Goal: Task Accomplishment & Management: Use online tool/utility

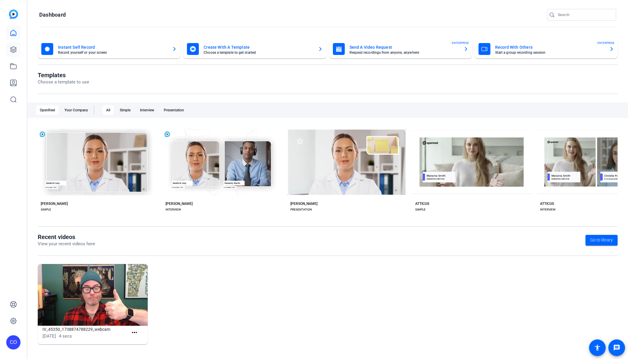
click at [13, 49] on icon at bounding box center [13, 49] width 7 height 7
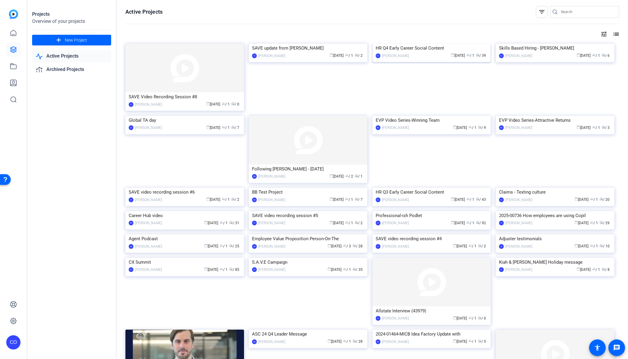
click at [445, 44] on img at bounding box center [431, 44] width 119 height 0
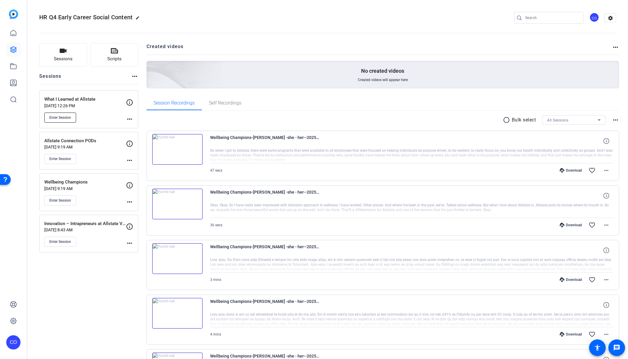
click at [65, 117] on span "Enter Session" at bounding box center [60, 117] width 22 height 5
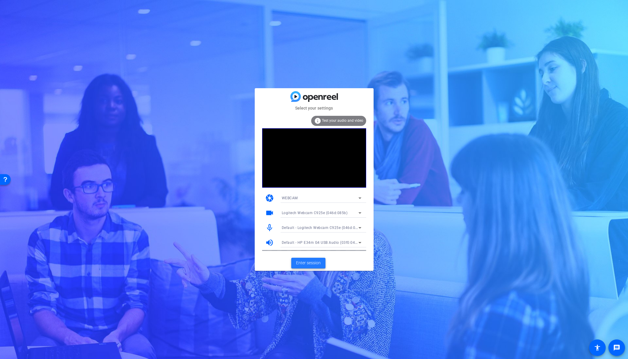
click at [310, 264] on span "Enter session" at bounding box center [308, 263] width 25 height 6
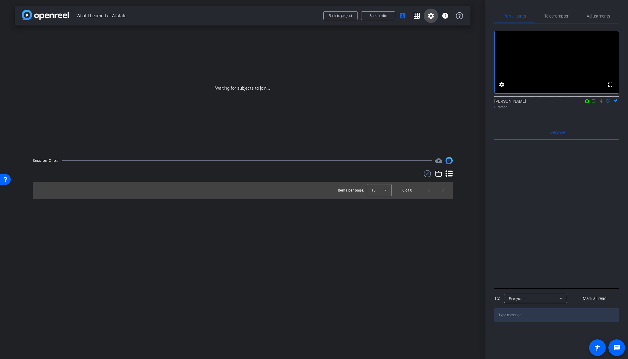
click at [433, 19] on mat-icon "settings" at bounding box center [430, 15] width 7 height 7
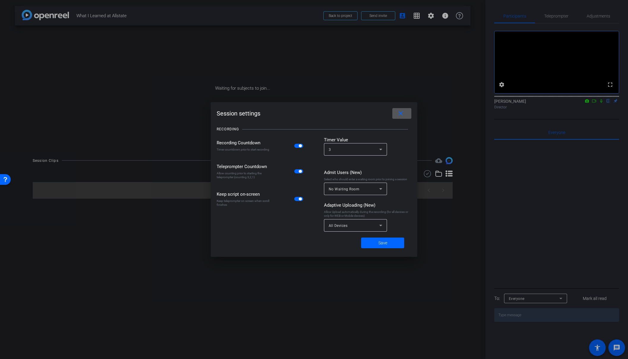
click at [301, 147] on span "button" at bounding box center [300, 145] width 3 height 3
click at [300, 169] on mat-slide-toggle at bounding box center [299, 171] width 10 height 7
click at [300, 170] on span "button" at bounding box center [300, 171] width 3 height 3
click at [298, 199] on span "button" at bounding box center [298, 199] width 9 height 4
click at [371, 244] on span at bounding box center [382, 243] width 43 height 14
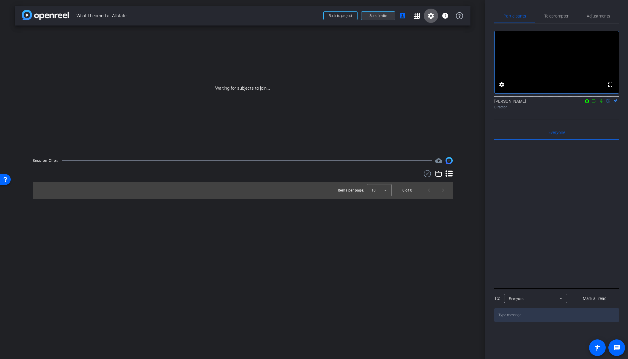
click at [369, 16] on span "Send invite" at bounding box center [378, 15] width 18 height 5
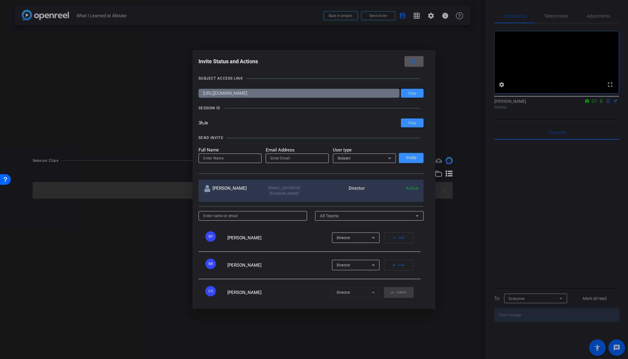
click at [415, 62] on mat-icon "close" at bounding box center [412, 61] width 7 height 7
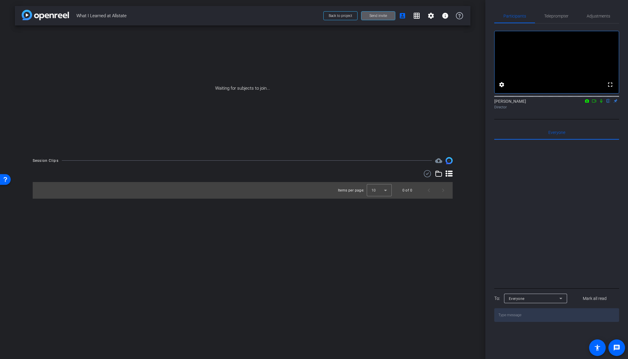
click at [211, 303] on div "arrow_back What I Learned at Allstate Back to project Send invite account_box g…" at bounding box center [242, 179] width 485 height 359
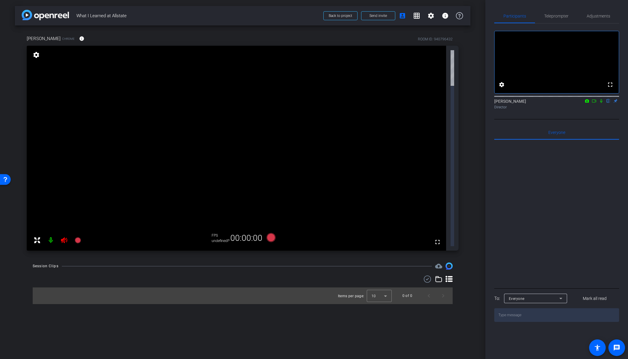
click at [525, 358] on div "Participants Teleprompter Adjustments fullscreen settings Ciara Ocasio flip Dir…" at bounding box center [556, 179] width 143 height 359
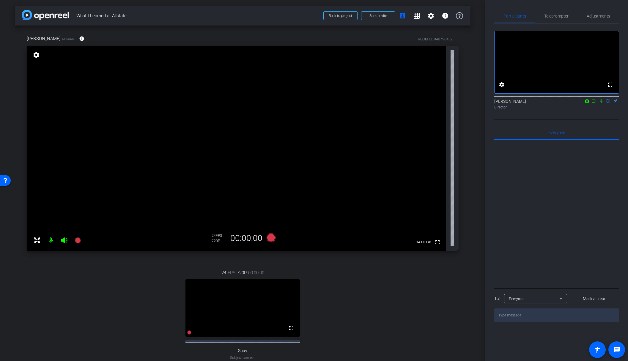
click at [601, 103] on icon at bounding box center [601, 101] width 2 height 4
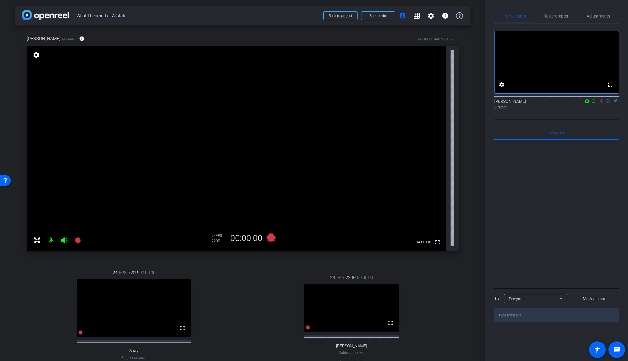
click at [601, 103] on icon at bounding box center [601, 101] width 3 height 4
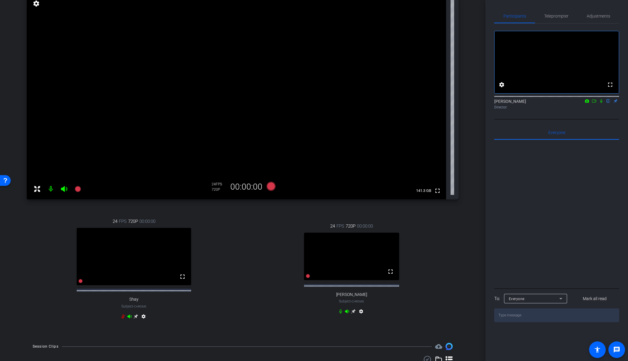
scroll to position [75, 0]
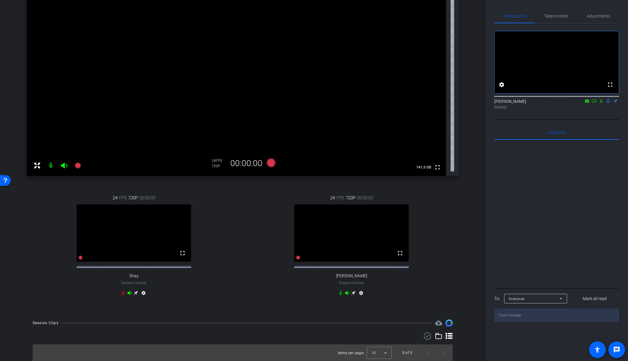
click at [351, 295] on icon at bounding box center [353, 293] width 4 height 4
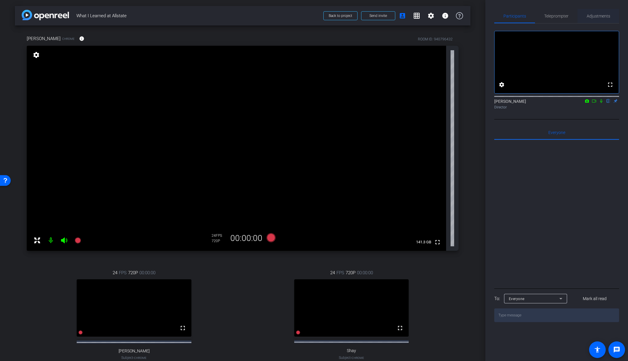
click at [595, 19] on span "Adjustments" at bounding box center [598, 16] width 23 height 14
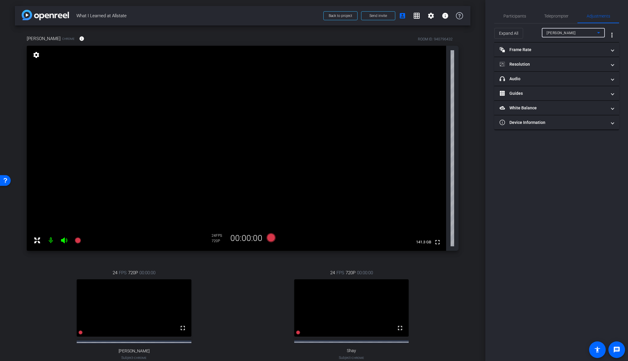
click at [556, 34] on span "[PERSON_NAME]" at bounding box center [561, 33] width 29 height 4
click at [557, 64] on span "[PERSON_NAME]" at bounding box center [562, 63] width 30 height 7
click at [542, 50] on mat-panel-title "Frame Rate Frame Rate" at bounding box center [553, 50] width 107 height 6
click at [552, 48] on mat-expansion-panel-header "Frame Rate Frame Rate" at bounding box center [556, 51] width 125 height 19
click at [550, 63] on mat-panel-title "Resolution" at bounding box center [553, 64] width 107 height 6
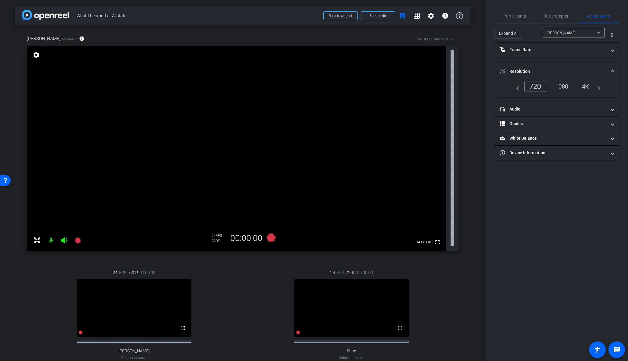
click at [565, 88] on div "1080" at bounding box center [562, 86] width 22 height 10
click at [564, 66] on mat-expansion-panel-header "Resolution" at bounding box center [556, 71] width 125 height 19
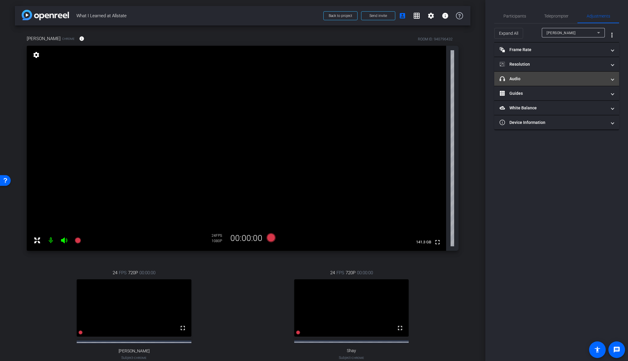
click at [558, 81] on mat-panel-title "headphone icon Audio" at bounding box center [553, 79] width 107 height 6
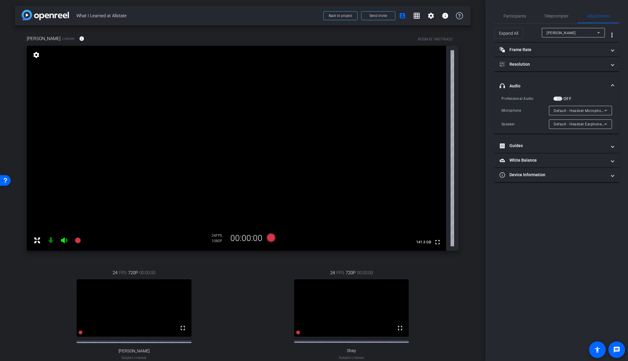
click at [612, 85] on span at bounding box center [612, 86] width 2 height 6
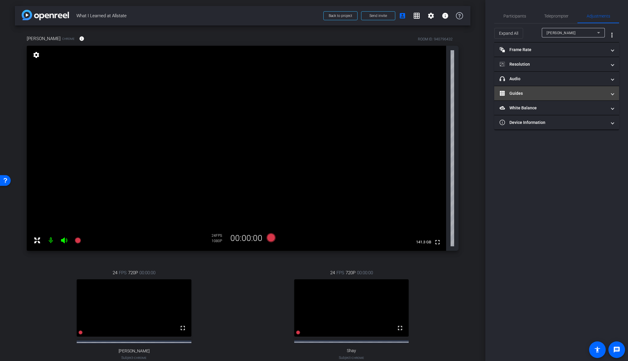
click at [552, 94] on mat-panel-title "Guides" at bounding box center [553, 93] width 107 height 6
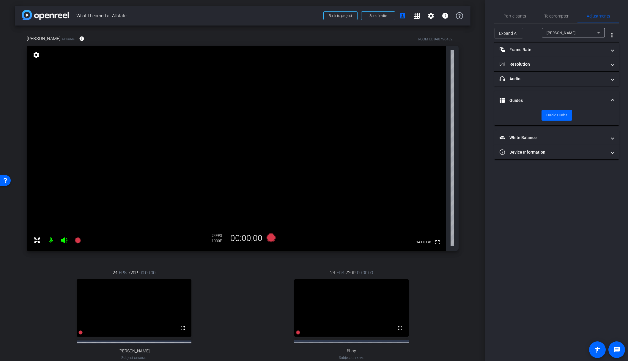
click at [555, 95] on mat-expansion-panel-header "Guides" at bounding box center [556, 100] width 125 height 19
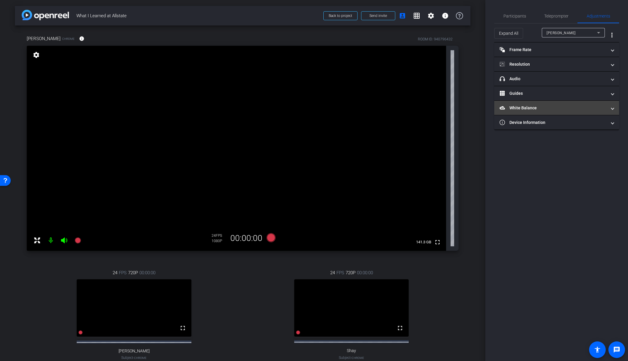
click at [550, 113] on mat-expansion-panel-header "White Balance White Balance" at bounding box center [556, 108] width 125 height 14
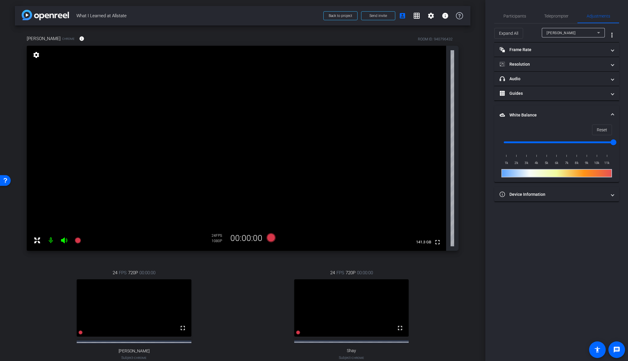
click at [551, 113] on mat-panel-title "White Balance White Balance" at bounding box center [553, 115] width 107 height 6
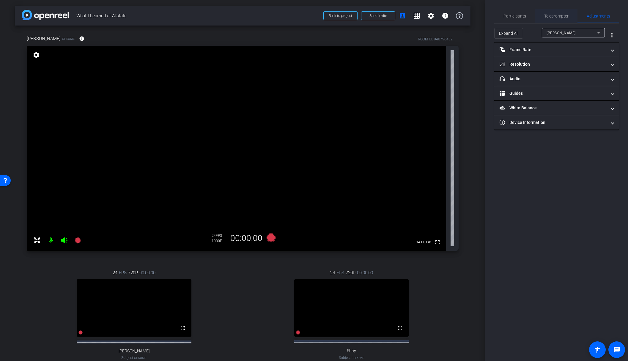
click at [552, 18] on span "Teleprompter" at bounding box center [556, 16] width 24 height 4
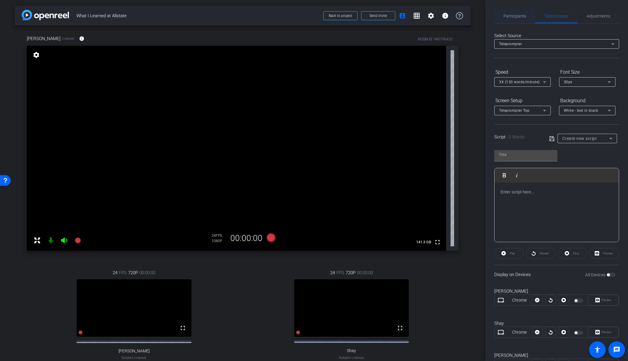
click at [516, 18] on span "Participants" at bounding box center [514, 16] width 23 height 4
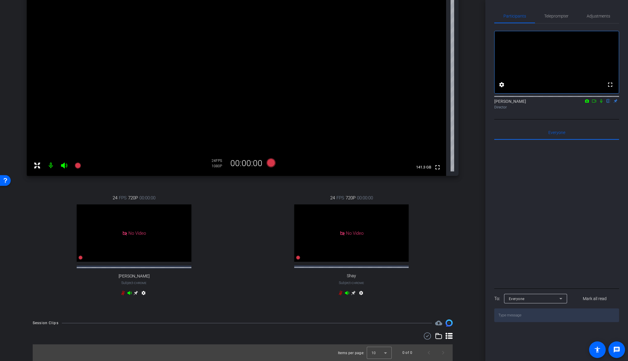
scroll to position [80, 0]
click at [244, 243] on div "24 FPS 720P 00:00:00 No Video Shay Subject - Chrome settings" at bounding box center [351, 246] width 214 height 123
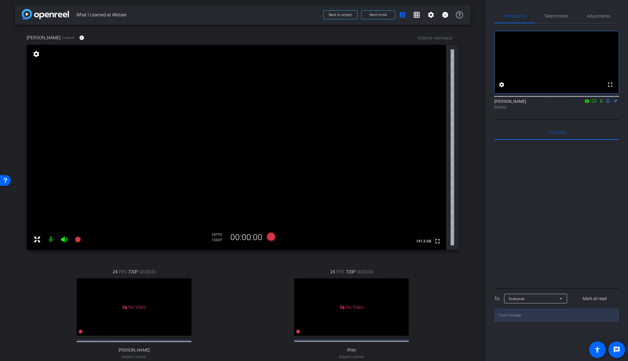
scroll to position [0, 0]
click at [269, 236] on icon at bounding box center [270, 237] width 9 height 9
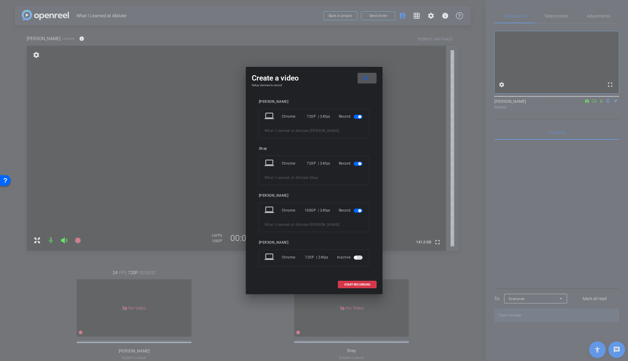
click at [361, 116] on span "button" at bounding box center [359, 116] width 3 height 3
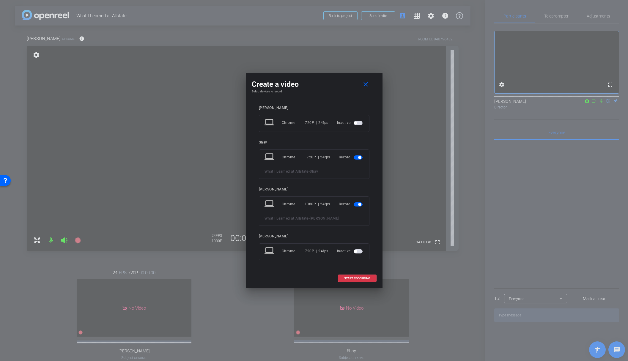
click at [358, 156] on span "button" at bounding box center [359, 157] width 3 height 3
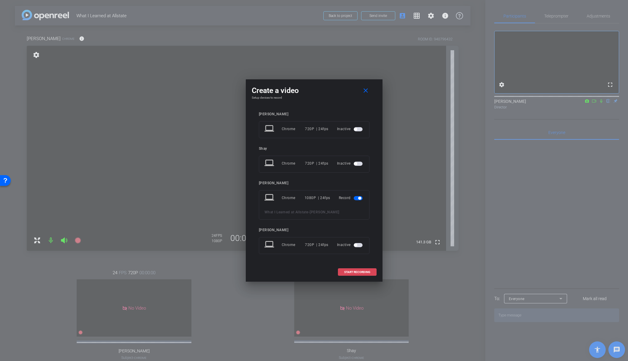
click at [351, 273] on span "START RECORDING" at bounding box center [357, 272] width 26 height 3
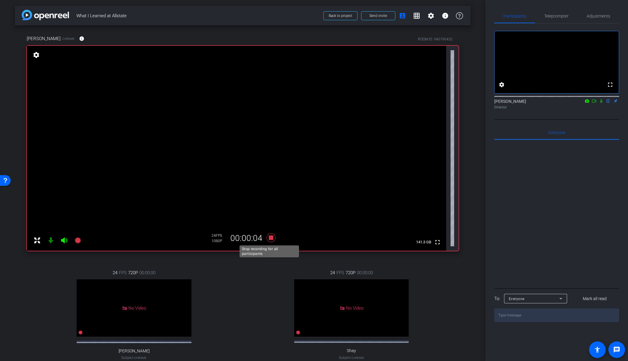
click at [270, 238] on icon at bounding box center [270, 237] width 9 height 9
click at [251, 303] on div "24 FPS 720P 00:00:00 No Video Shay Subject - Chrome settings" at bounding box center [351, 321] width 214 height 123
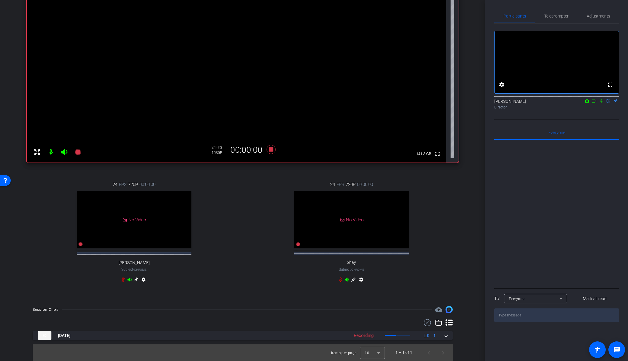
scroll to position [94, 0]
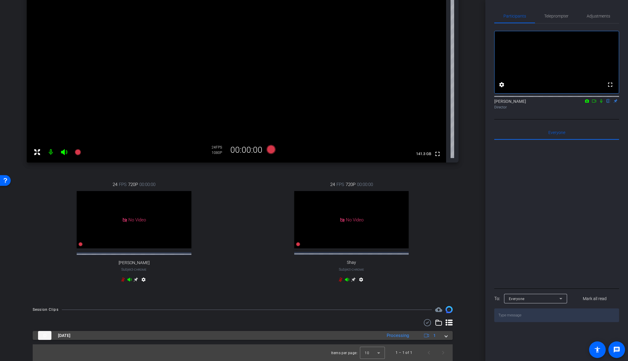
click at [248, 336] on mat-panel-title "[DATE]" at bounding box center [208, 335] width 341 height 9
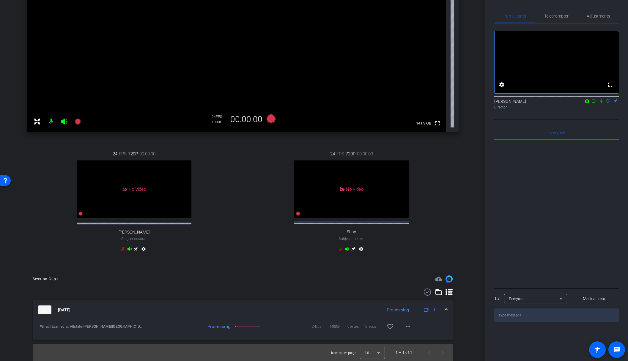
scroll to position [124, 0]
click at [40, 327] on mat-icon "play_circle_outline" at bounding box center [40, 327] width 6 height 6
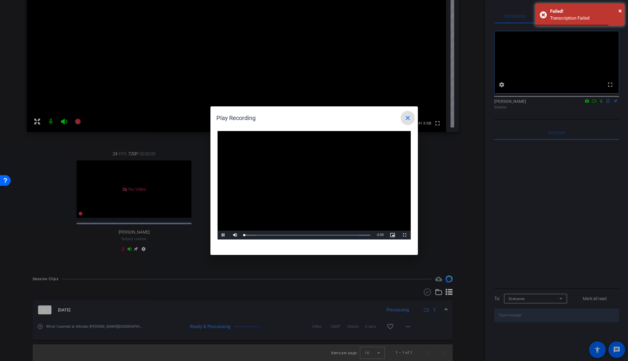
click at [313, 182] on video "Video Player" at bounding box center [314, 185] width 193 height 109
click at [330, 185] on video "Video Player" at bounding box center [314, 185] width 193 height 109
click at [409, 119] on mat-icon "close" at bounding box center [407, 117] width 7 height 7
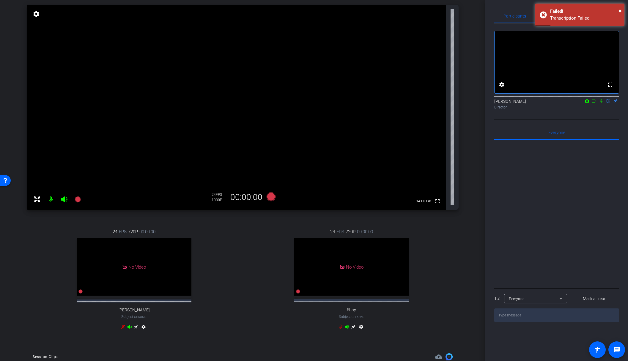
scroll to position [0, 0]
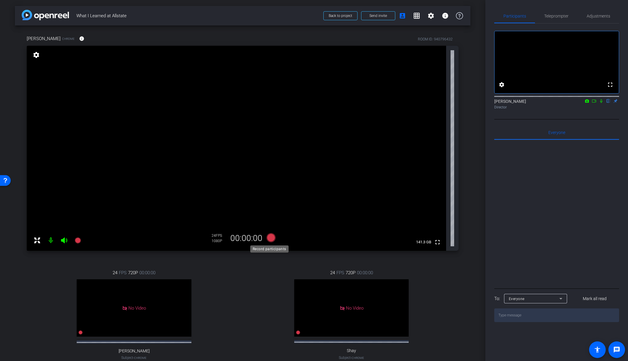
click at [272, 238] on icon at bounding box center [270, 237] width 9 height 9
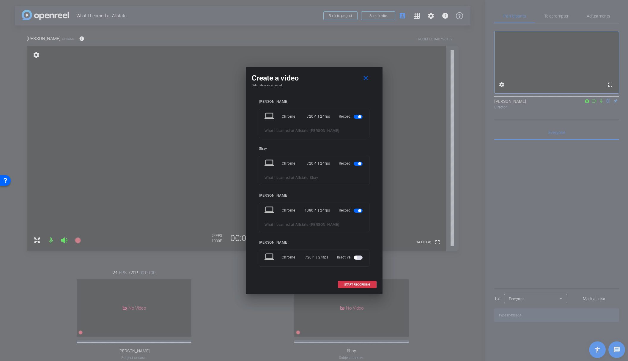
click at [361, 118] on span "button" at bounding box center [358, 117] width 9 height 4
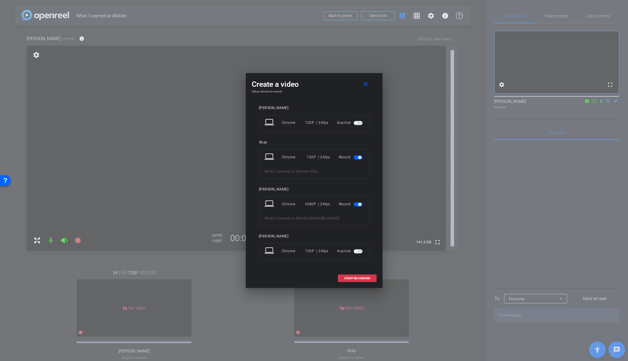
click at [360, 158] on span "button" at bounding box center [359, 157] width 3 height 3
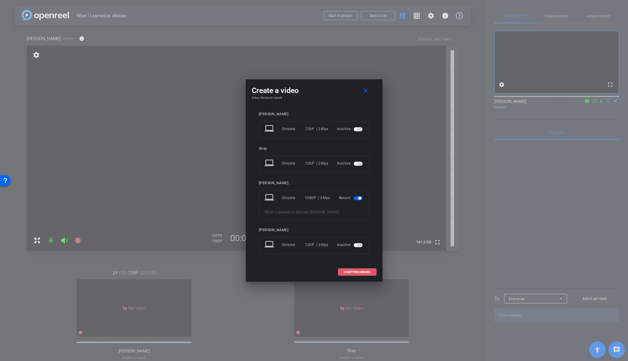
click at [353, 273] on span "START RECORDING" at bounding box center [357, 272] width 26 height 3
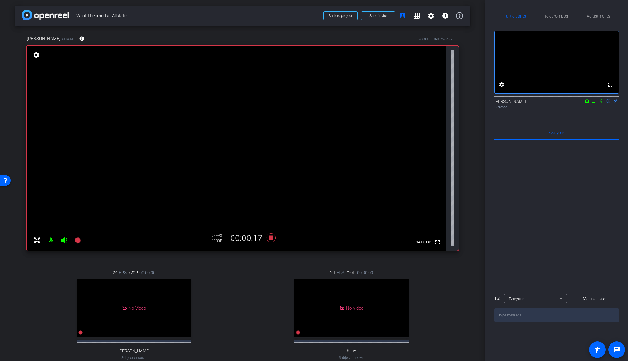
click at [601, 103] on icon at bounding box center [601, 101] width 5 height 4
click at [601, 103] on icon at bounding box center [601, 101] width 3 height 4
click at [601, 103] on icon at bounding box center [601, 101] width 5 height 4
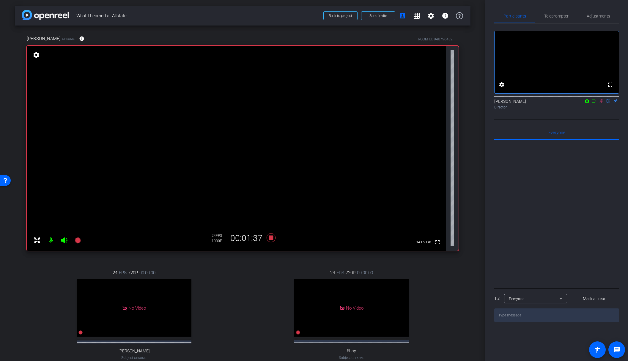
click at [601, 103] on icon at bounding box center [601, 101] width 3 height 4
click at [256, 281] on div "24 FPS 720P 00:00:00 No Video Shay Subject - Chrome settings" at bounding box center [351, 321] width 214 height 123
click at [270, 239] on icon at bounding box center [270, 237] width 9 height 9
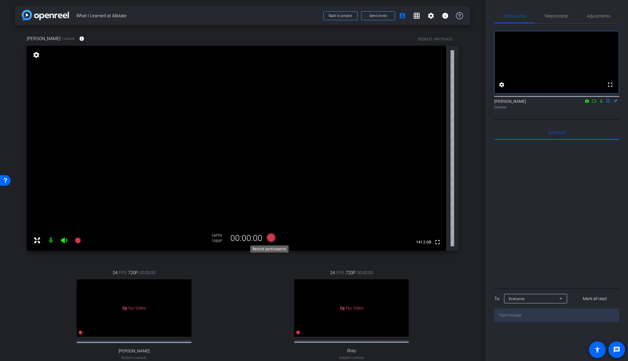
click at [270, 238] on icon at bounding box center [270, 237] width 9 height 9
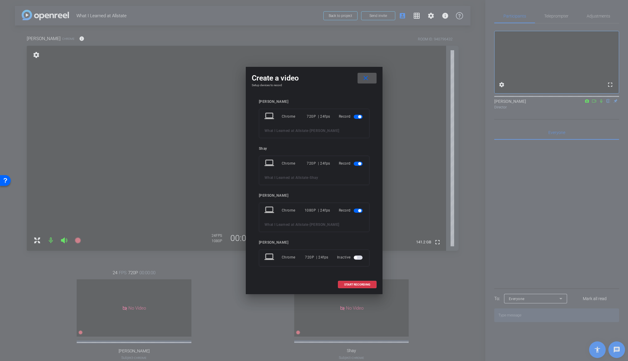
click at [357, 117] on span "button" at bounding box center [358, 117] width 9 height 4
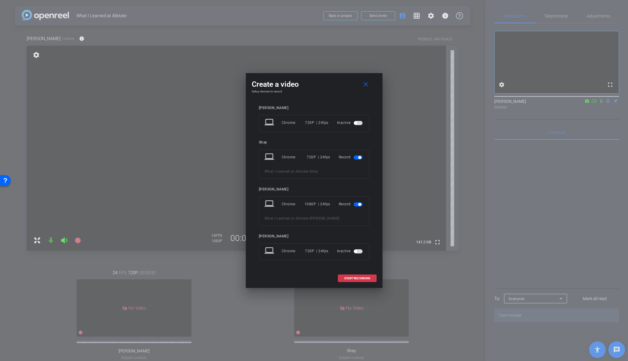
click at [357, 157] on span "button" at bounding box center [358, 157] width 9 height 4
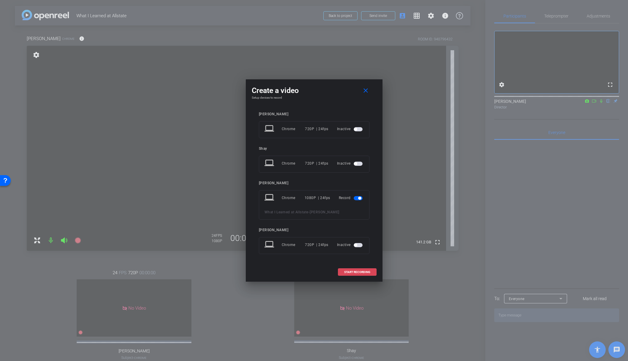
drag, startPoint x: 352, startPoint y: 272, endPoint x: 349, endPoint y: 275, distance: 3.6
click at [352, 272] on span "START RECORDING" at bounding box center [357, 272] width 26 height 3
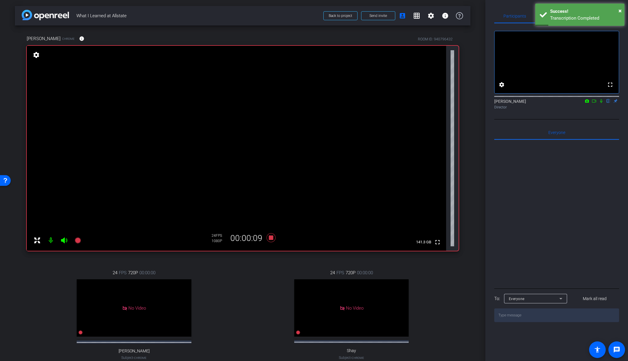
click at [601, 103] on icon at bounding box center [601, 101] width 2 height 4
click at [601, 103] on icon at bounding box center [601, 101] width 3 height 4
click at [601, 103] on icon at bounding box center [601, 101] width 5 height 4
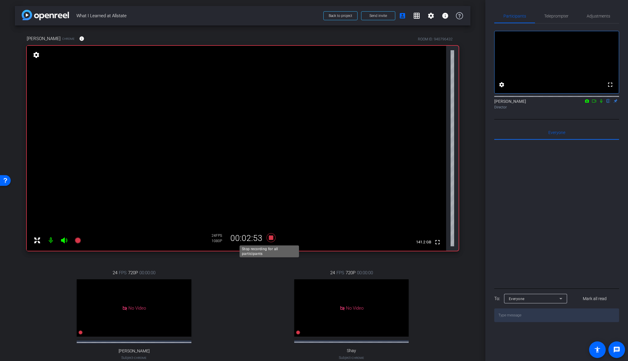
click at [267, 239] on icon at bounding box center [270, 237] width 9 height 9
drag, startPoint x: 264, startPoint y: 313, endPoint x: 269, endPoint y: 319, distance: 7.8
click at [264, 313] on div "24 FPS 720P 00:00:00 No Video Shay Subject - Chrome settings" at bounding box center [351, 321] width 214 height 123
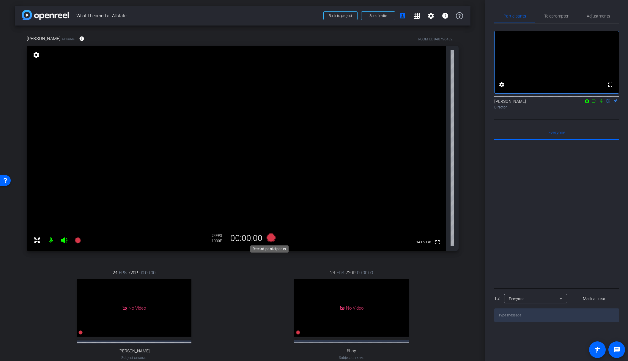
click at [270, 236] on icon at bounding box center [270, 237] width 9 height 9
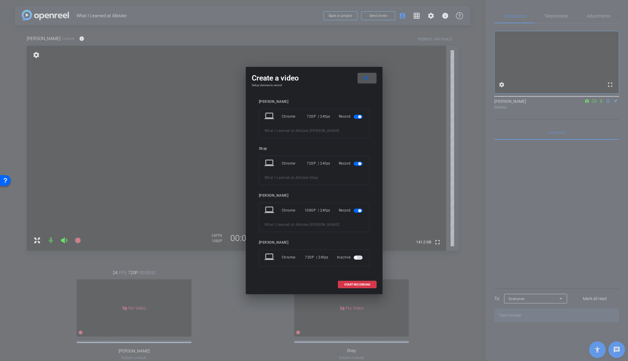
click at [358, 118] on span "button" at bounding box center [359, 116] width 3 height 3
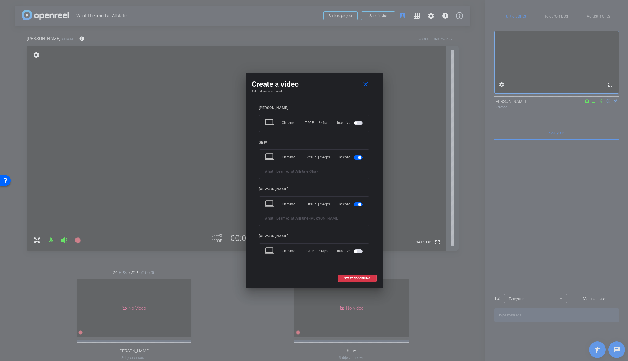
click at [358, 158] on span "button" at bounding box center [358, 157] width 9 height 4
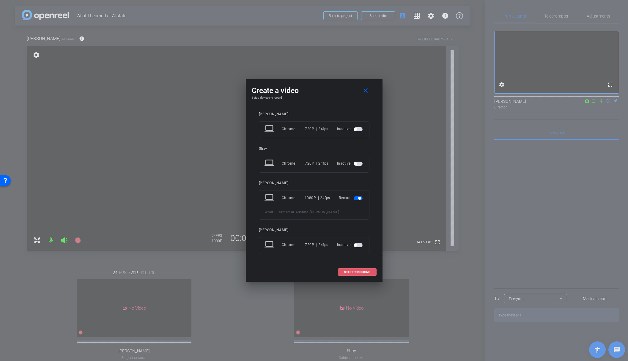
click at [360, 271] on span "START RECORDING" at bounding box center [357, 272] width 26 height 3
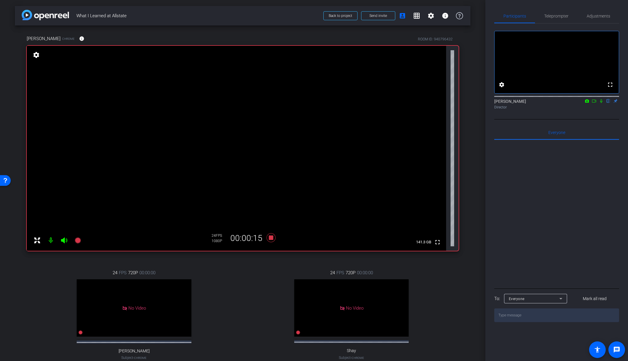
click at [601, 103] on icon at bounding box center [601, 101] width 2 height 4
click at [600, 103] on icon at bounding box center [601, 101] width 5 height 4
click at [601, 103] on icon at bounding box center [601, 101] width 2 height 4
click at [601, 103] on icon at bounding box center [601, 101] width 5 height 4
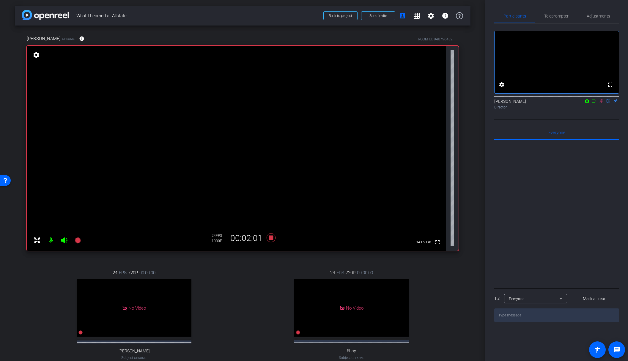
click at [599, 103] on icon at bounding box center [601, 101] width 5 height 4
click at [601, 103] on icon at bounding box center [601, 101] width 5 height 4
click at [603, 103] on icon at bounding box center [601, 101] width 5 height 4
click at [270, 237] on icon at bounding box center [270, 237] width 9 height 9
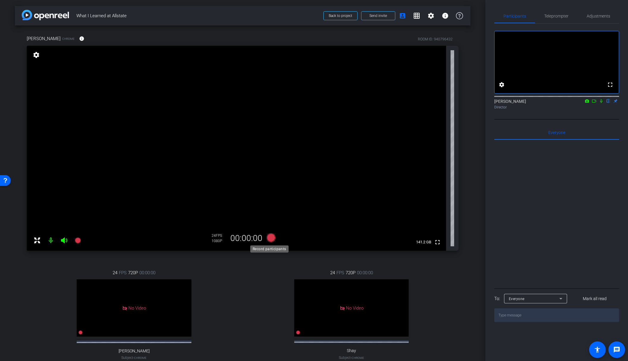
click at [270, 239] on icon at bounding box center [270, 237] width 9 height 9
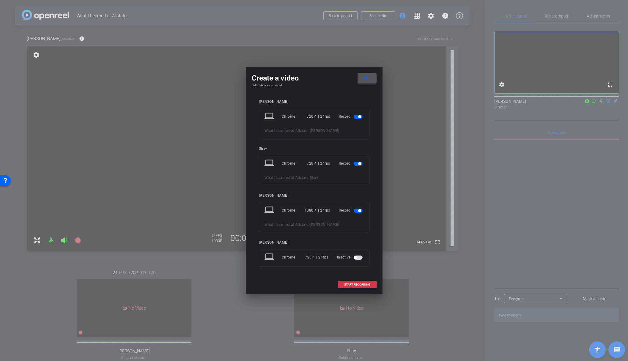
click at [361, 117] on span "button" at bounding box center [359, 116] width 3 height 3
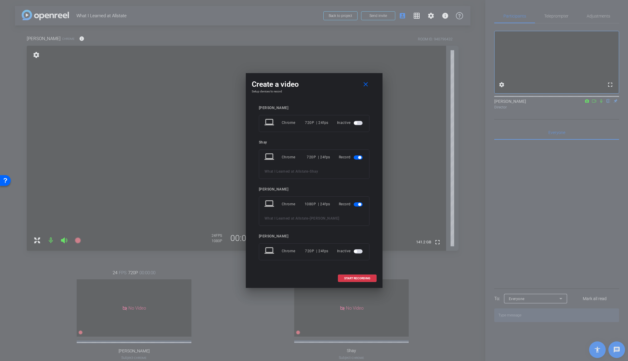
click at [357, 158] on span "button" at bounding box center [358, 157] width 9 height 4
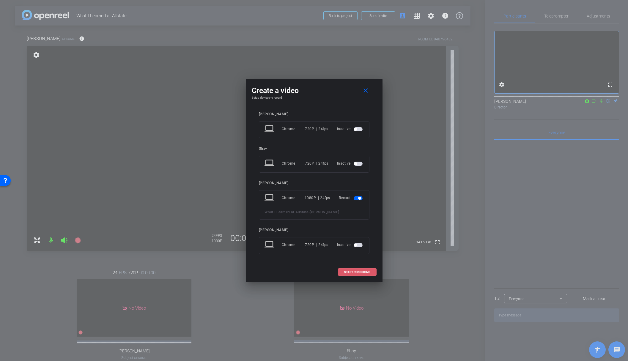
click at [354, 273] on span "START RECORDING" at bounding box center [357, 272] width 26 height 3
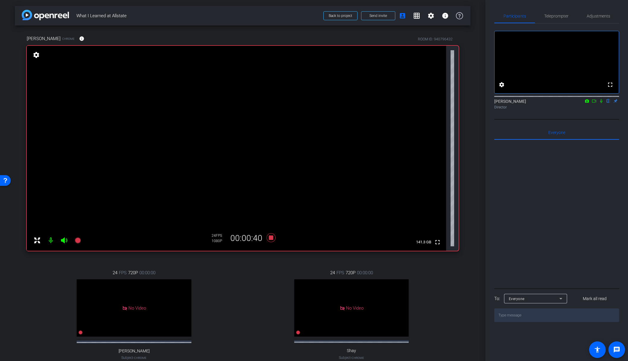
click at [601, 103] on icon at bounding box center [601, 101] width 5 height 4
click at [601, 103] on icon at bounding box center [601, 101] width 3 height 4
click at [271, 239] on icon at bounding box center [270, 237] width 9 height 9
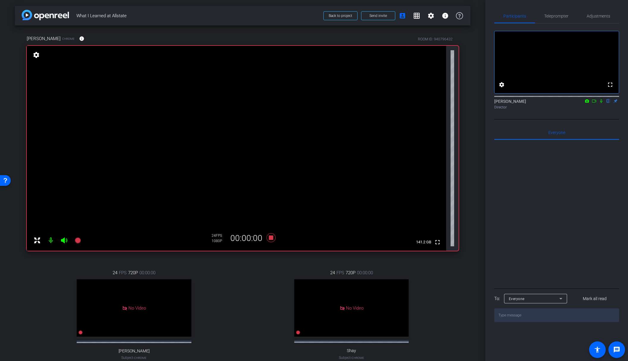
click at [248, 290] on div "24 FPS 720P 00:00:00 No Video Shay Subject - Chrome settings" at bounding box center [351, 321] width 214 height 123
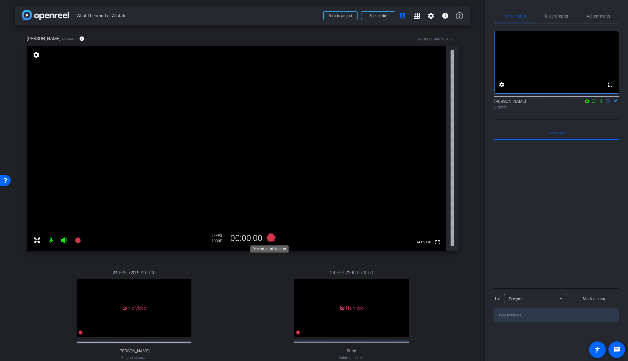
click at [268, 240] on icon at bounding box center [270, 237] width 9 height 9
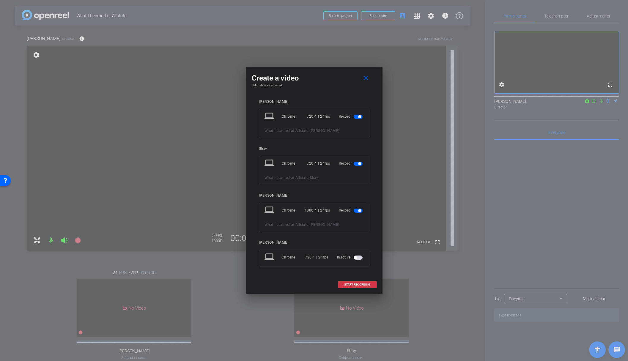
click at [358, 117] on span "button" at bounding box center [359, 116] width 3 height 3
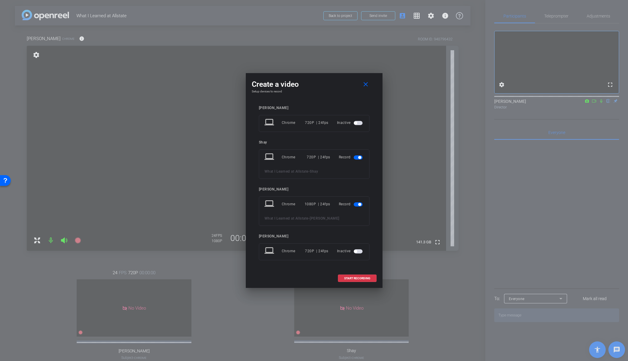
click at [359, 156] on span "button" at bounding box center [359, 157] width 3 height 3
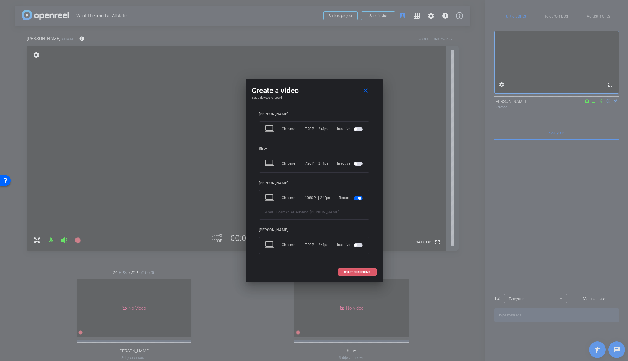
click at [355, 273] on span "START RECORDING" at bounding box center [357, 272] width 26 height 3
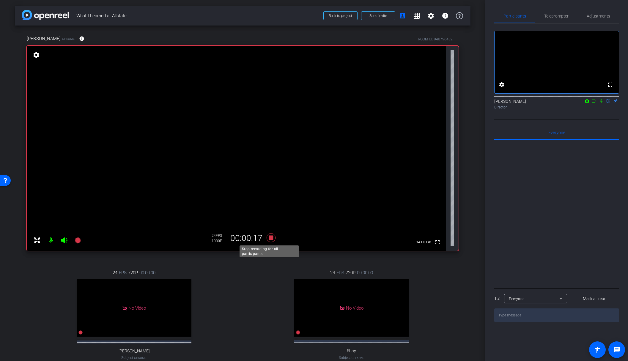
click at [273, 236] on icon at bounding box center [271, 237] width 14 height 11
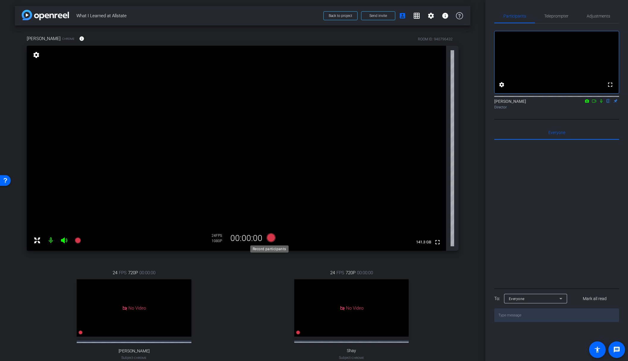
click at [270, 239] on icon at bounding box center [270, 237] width 9 height 9
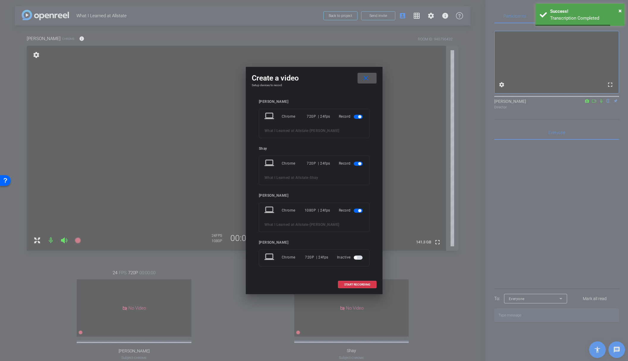
click at [359, 116] on span "button" at bounding box center [359, 116] width 3 height 3
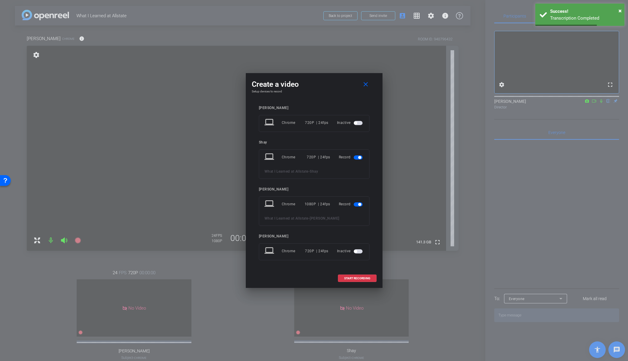
click at [359, 156] on span "button" at bounding box center [359, 157] width 3 height 3
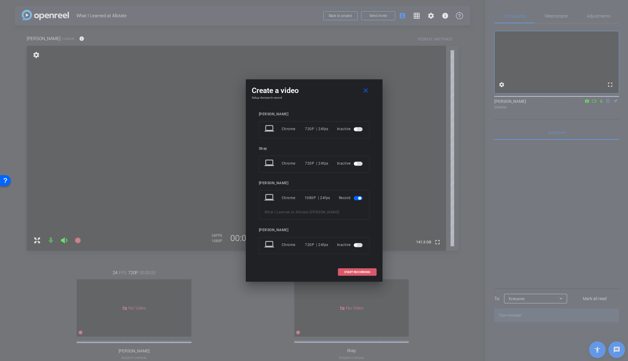
click at [357, 271] on span "START RECORDING" at bounding box center [357, 272] width 26 height 3
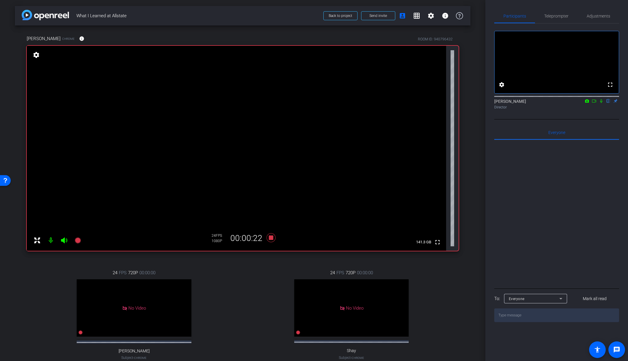
click at [602, 103] on icon at bounding box center [601, 101] width 5 height 4
click at [601, 103] on icon at bounding box center [601, 101] width 5 height 4
drag, startPoint x: 263, startPoint y: 257, endPoint x: 268, endPoint y: 243, distance: 14.5
click at [263, 256] on div "[PERSON_NAME] Chrome info ROOM ID: 940796432 fullscreen settings 141.2 GB 24 FP…" at bounding box center [243, 207] width 456 height 363
click at [272, 235] on icon at bounding box center [271, 237] width 14 height 11
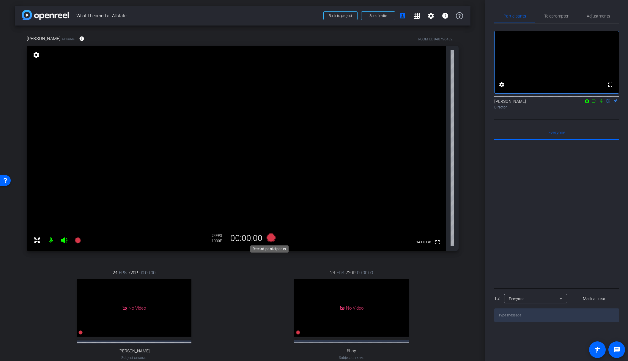
click at [273, 236] on icon at bounding box center [270, 237] width 9 height 9
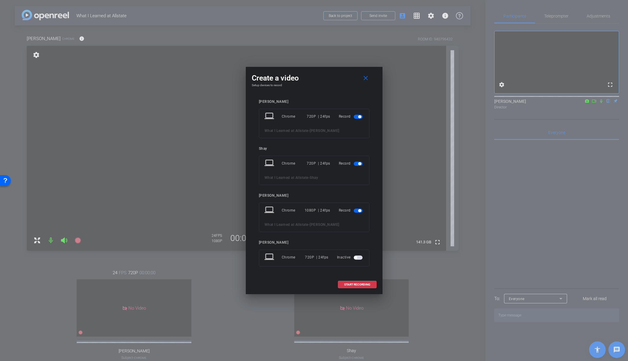
click at [360, 119] on span "button" at bounding box center [358, 117] width 9 height 4
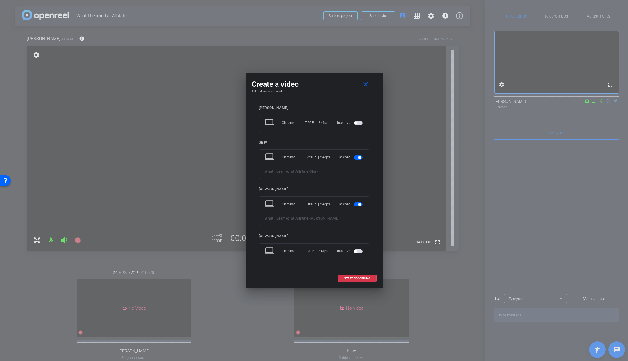
click at [357, 158] on span "button" at bounding box center [358, 157] width 9 height 4
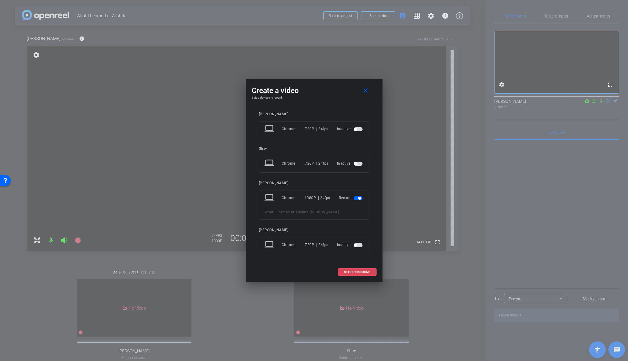
click at [349, 271] on span "START RECORDING" at bounding box center [357, 272] width 26 height 3
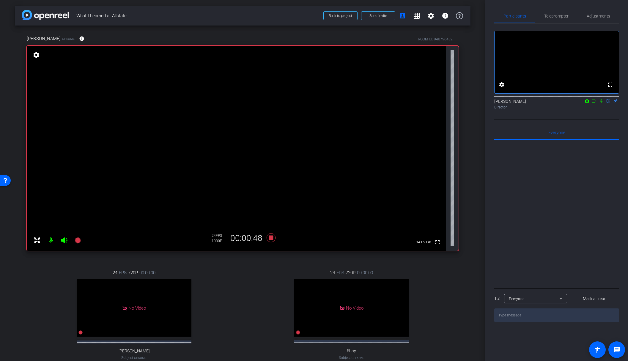
click at [602, 103] on icon at bounding box center [601, 101] width 2 height 4
click at [601, 103] on icon at bounding box center [601, 101] width 3 height 4
click at [271, 240] on icon at bounding box center [271, 237] width 14 height 11
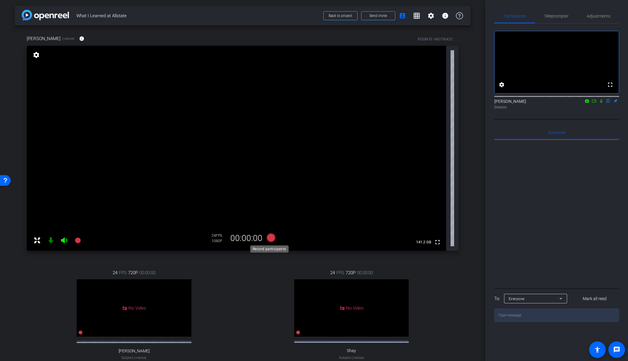
click at [269, 238] on icon at bounding box center [270, 237] width 9 height 9
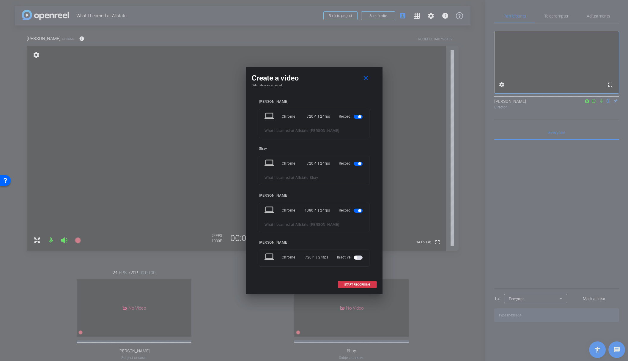
click at [355, 119] on mat-slide-toggle at bounding box center [359, 116] width 10 height 7
click at [360, 119] on mat-slide-toggle at bounding box center [359, 116] width 10 height 7
click at [360, 164] on span "button" at bounding box center [359, 163] width 3 height 3
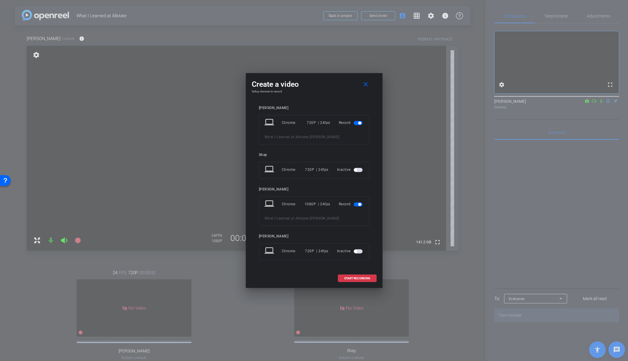
click at [358, 125] on mat-slide-toggle at bounding box center [359, 122] width 10 height 7
click at [358, 124] on span "button" at bounding box center [359, 123] width 3 height 3
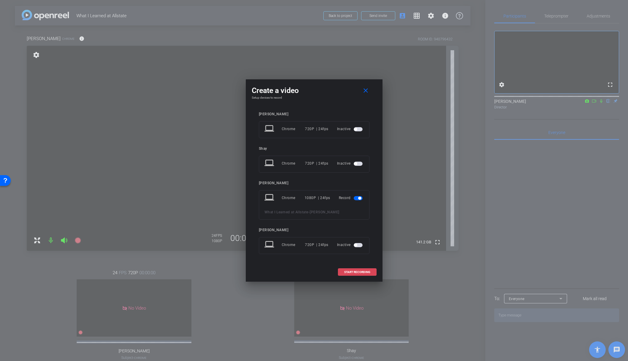
click at [362, 270] on span at bounding box center [357, 272] width 38 height 14
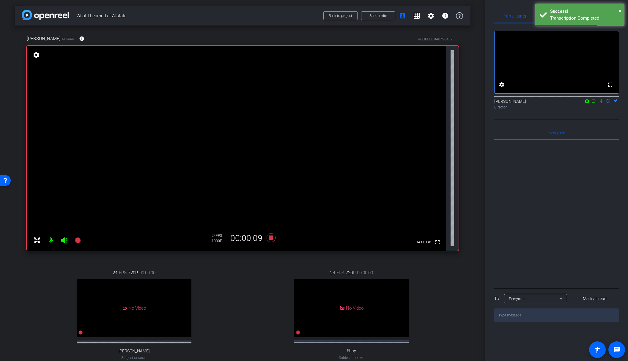
click at [604, 104] on mat-icon at bounding box center [601, 100] width 7 height 5
click at [601, 103] on icon at bounding box center [601, 101] width 5 height 4
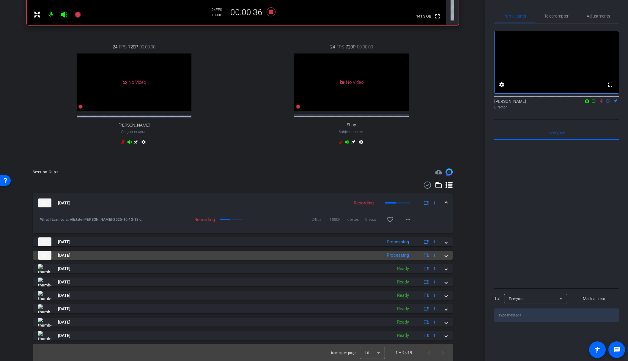
click at [412, 257] on mat-panel-description "Processing 1" at bounding box center [412, 255] width 56 height 9
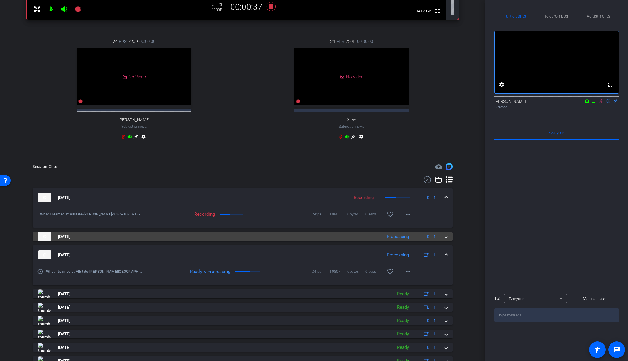
click at [400, 240] on div "Processing" at bounding box center [398, 236] width 28 height 7
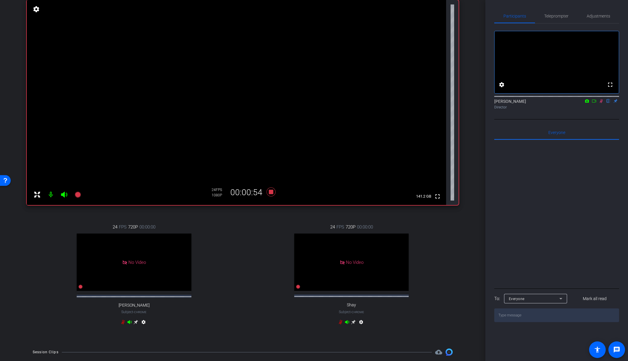
scroll to position [0, 0]
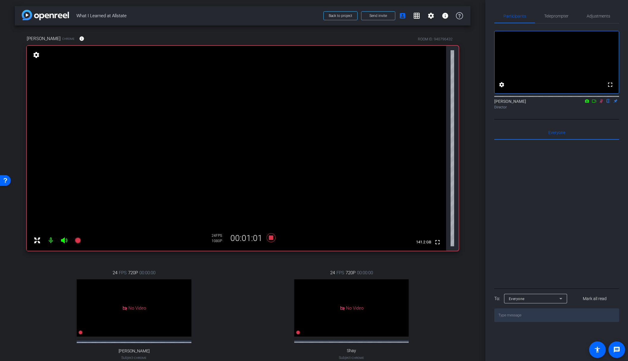
click at [601, 103] on icon at bounding box center [601, 101] width 5 height 4
click at [273, 238] on icon at bounding box center [271, 237] width 14 height 11
click at [247, 293] on div "24 FPS 720P 00:00:00 No Video Shay Subject - Chrome settings" at bounding box center [351, 321] width 214 height 123
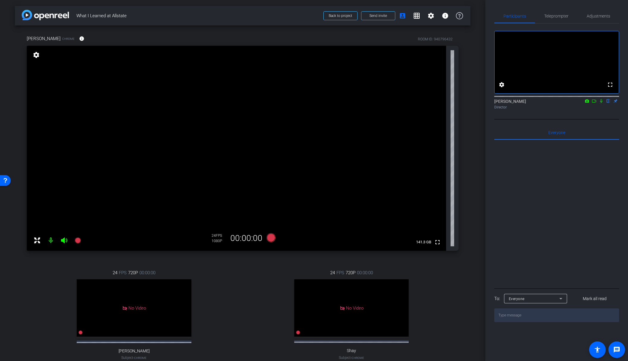
click at [252, 295] on div "24 FPS 720P 00:00:00 No Video Shay Subject - Chrome settings" at bounding box center [351, 321] width 214 height 123
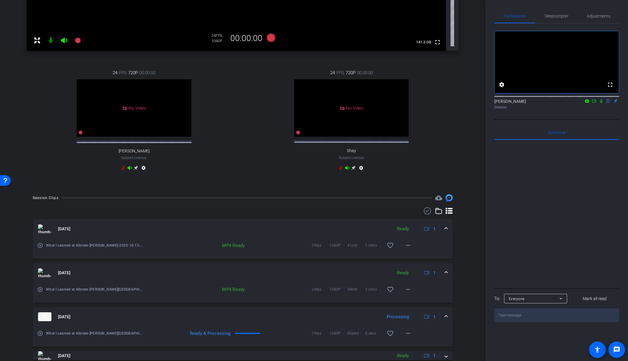
scroll to position [252, 0]
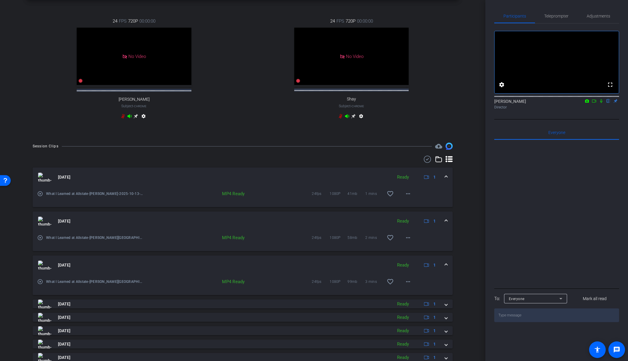
click at [445, 180] on span at bounding box center [446, 177] width 2 height 6
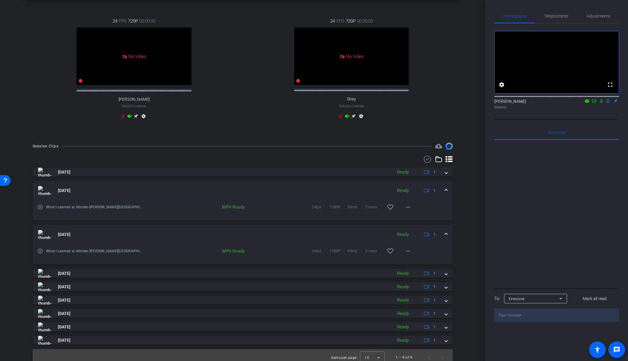
click at [445, 194] on span at bounding box center [446, 191] width 2 height 6
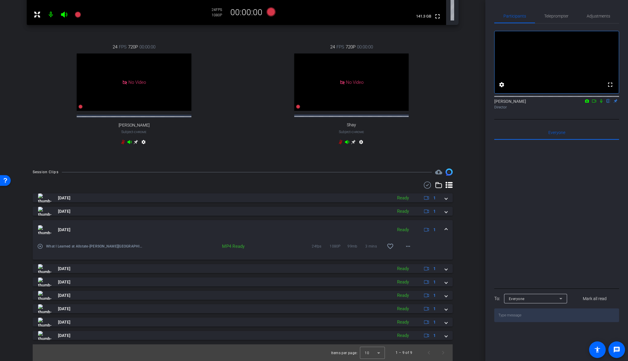
click at [444, 230] on mat-expansion-panel-header "[DATE] Ready 1" at bounding box center [243, 229] width 420 height 19
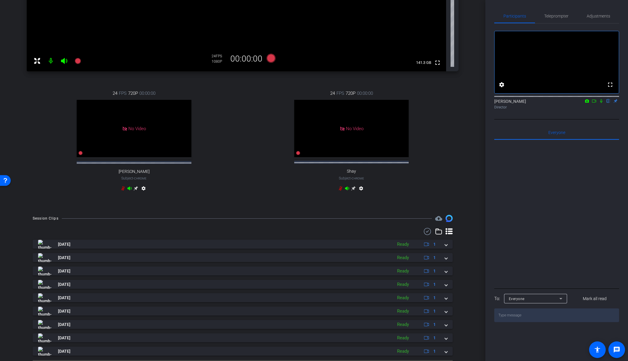
scroll to position [178, 0]
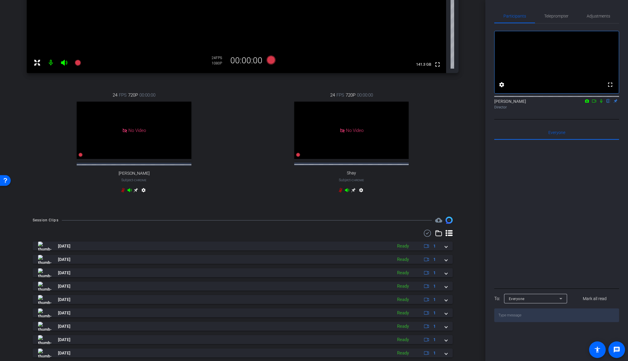
click at [228, 217] on div "arrow_back What I Learned at Allstate Back to project Send invite account_box g…" at bounding box center [242, 180] width 485 height 361
click at [601, 103] on icon at bounding box center [601, 101] width 5 height 4
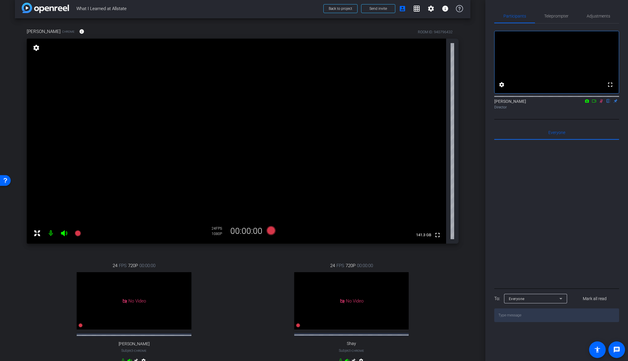
scroll to position [0, 0]
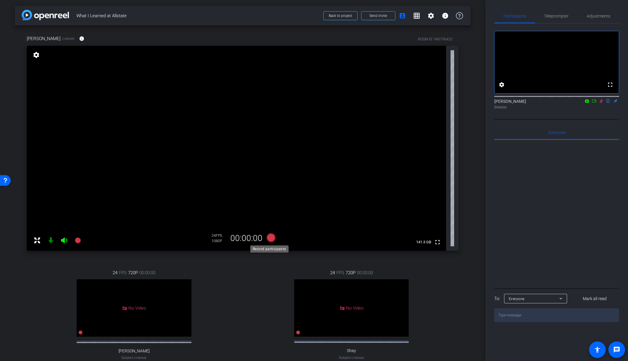
click at [271, 238] on icon at bounding box center [270, 237] width 9 height 9
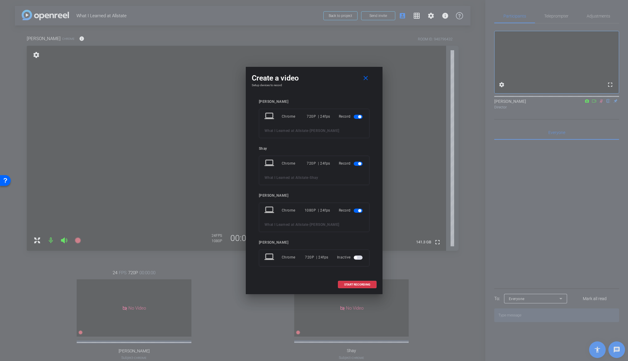
click at [359, 118] on span "button" at bounding box center [359, 116] width 3 height 3
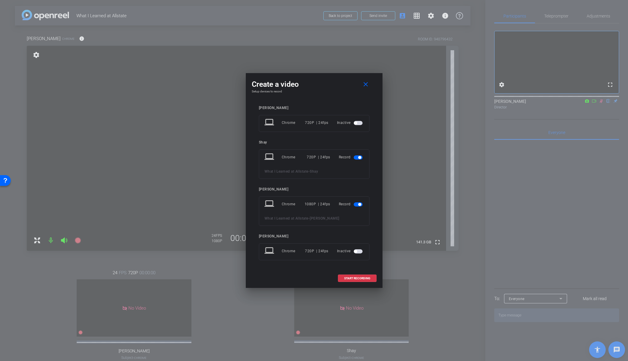
click at [360, 155] on span "button" at bounding box center [358, 157] width 9 height 4
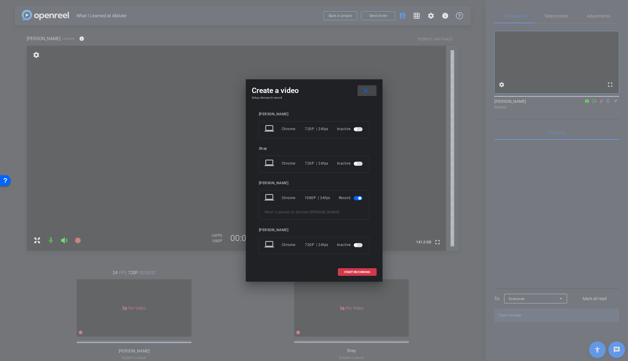
click at [360, 91] on span at bounding box center [367, 91] width 19 height 14
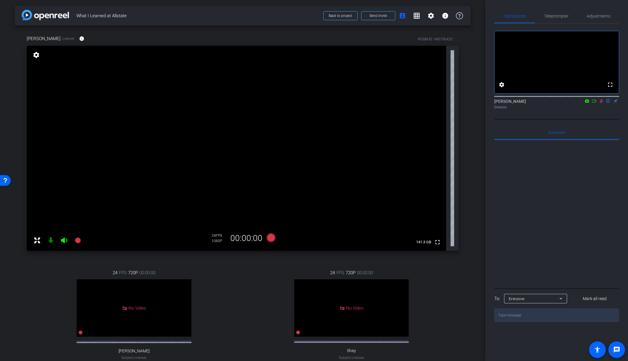
click at [601, 103] on icon at bounding box center [601, 101] width 5 height 4
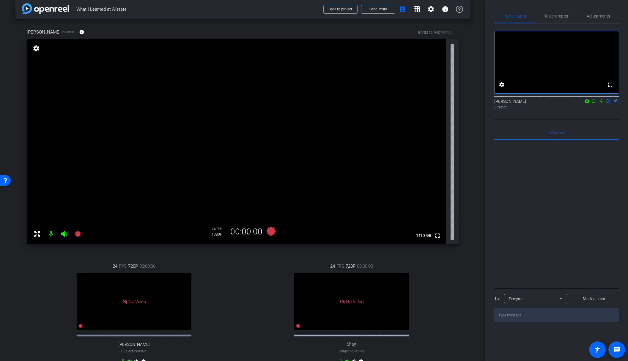
scroll to position [8, 0]
click at [266, 256] on div "24 FPS 720P 00:00:00 No Video Shay Subject - Chrome settings" at bounding box center [351, 313] width 214 height 123
click at [270, 231] on icon at bounding box center [270, 230] width 9 height 9
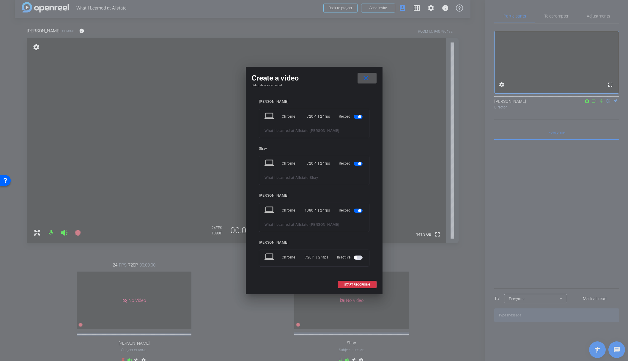
click at [359, 162] on span "button" at bounding box center [359, 163] width 3 height 3
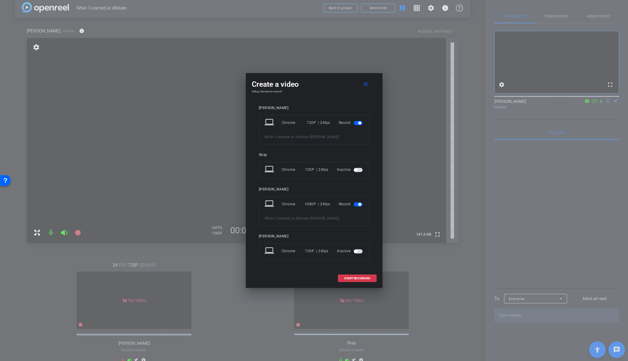
click at [360, 122] on span "button" at bounding box center [359, 123] width 3 height 3
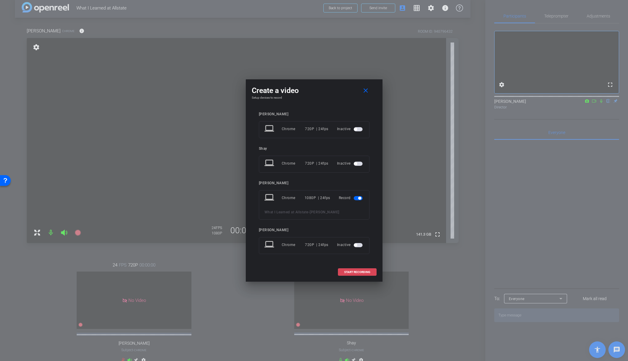
click at [356, 272] on span "START RECORDING" at bounding box center [357, 272] width 26 height 3
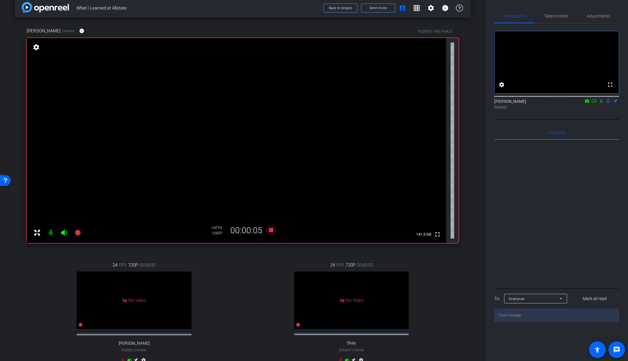
click at [601, 103] on icon at bounding box center [601, 101] width 2 height 4
drag, startPoint x: 601, startPoint y: 108, endPoint x: 599, endPoint y: 123, distance: 15.3
click at [599, 119] on div "fullscreen settings [PERSON_NAME] flip Director" at bounding box center [556, 71] width 125 height 96
click at [601, 103] on icon at bounding box center [601, 101] width 3 height 4
click at [268, 229] on icon at bounding box center [270, 230] width 9 height 9
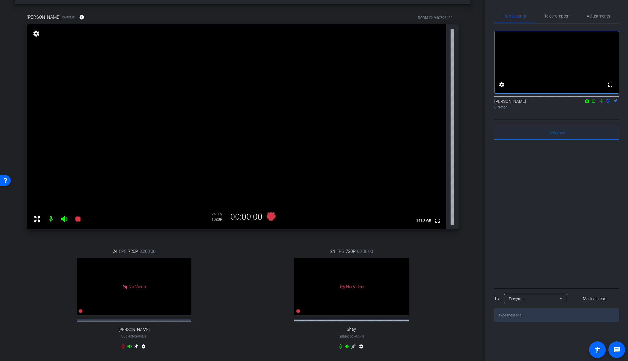
scroll to position [0, 0]
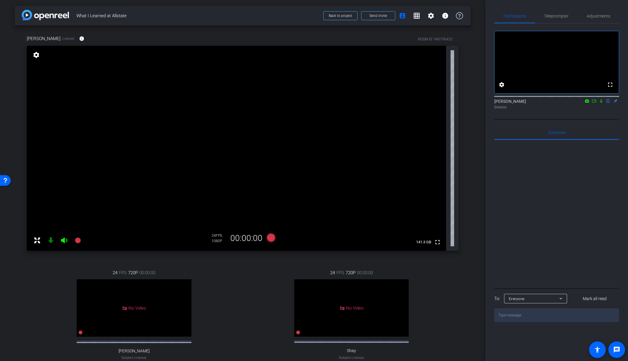
click at [602, 103] on icon at bounding box center [601, 101] width 5 height 4
click at [601, 103] on icon at bounding box center [601, 101] width 5 height 4
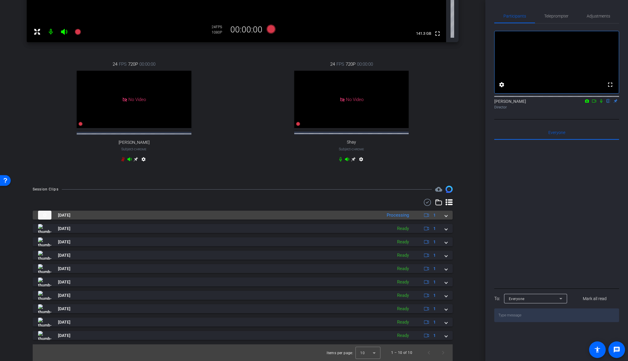
click at [368, 212] on mat-panel-title "[DATE]" at bounding box center [208, 215] width 341 height 9
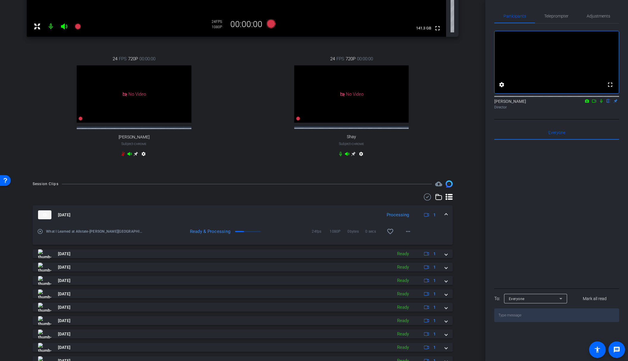
click at [339, 218] on mat-panel-title "[DATE]" at bounding box center [208, 214] width 341 height 9
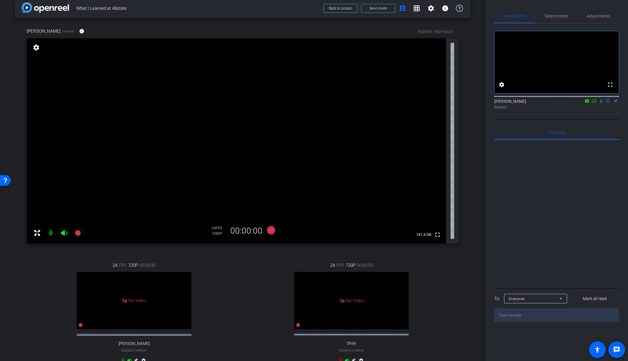
scroll to position [8, 0]
click at [269, 229] on icon at bounding box center [270, 229] width 9 height 9
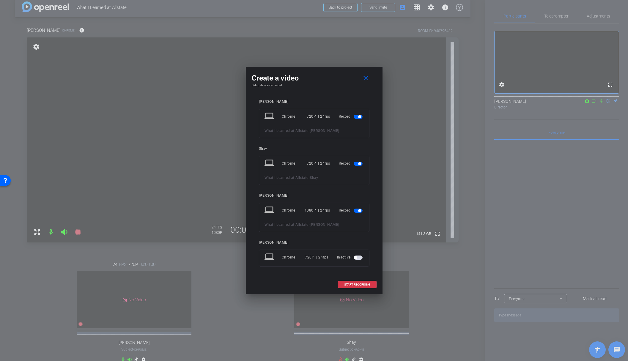
click at [360, 118] on span "button" at bounding box center [358, 117] width 9 height 4
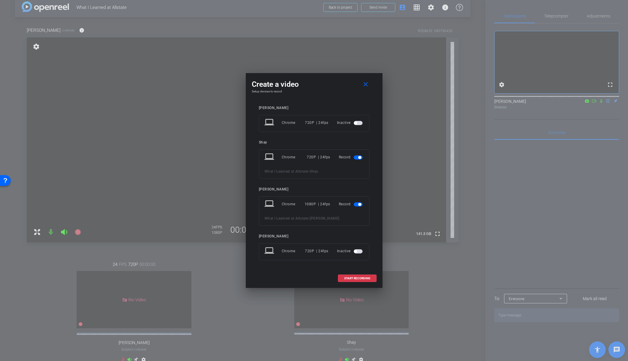
click at [361, 158] on span "button" at bounding box center [358, 157] width 9 height 4
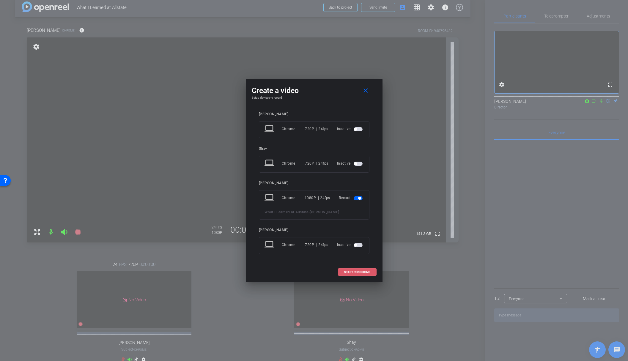
click at [352, 272] on span "START RECORDING" at bounding box center [357, 272] width 26 height 3
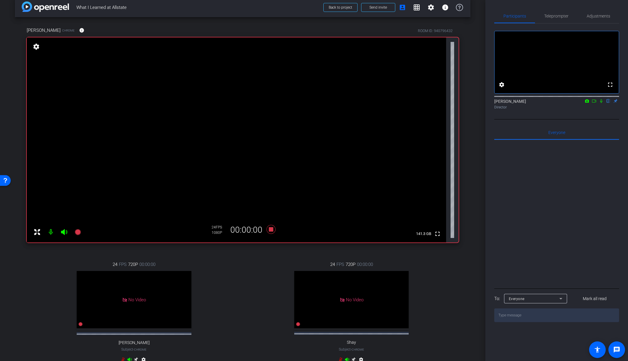
click at [245, 265] on div "24 FPS 720P 00:00:00 No Video Shay Subject - Chrome settings" at bounding box center [351, 312] width 214 height 123
click at [601, 103] on icon at bounding box center [601, 101] width 5 height 4
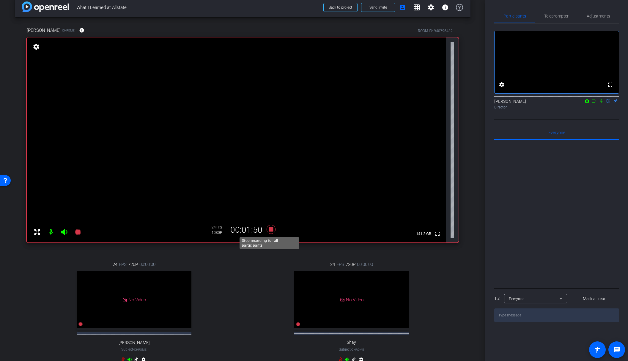
click at [269, 228] on icon at bounding box center [270, 229] width 9 height 9
click at [240, 290] on div "24 FPS 720P 00:00:00 No Video [PERSON_NAME] Subject - Chrome settings 24 FPS 72…" at bounding box center [243, 312] width 432 height 123
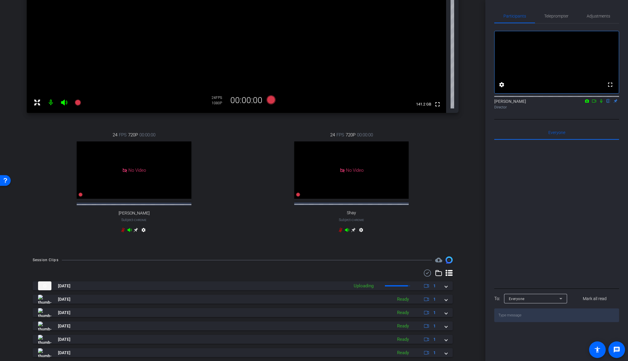
scroll to position [142, 0]
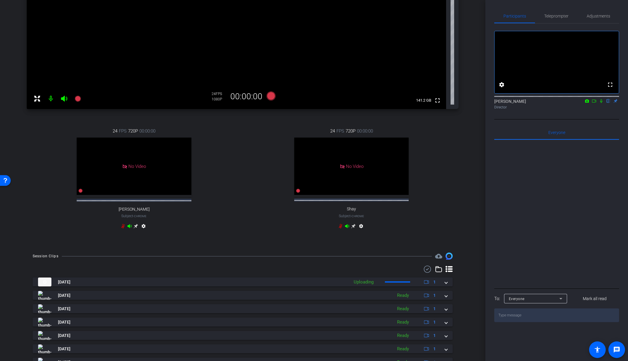
click at [251, 218] on div "24 FPS 720P 00:00:00 No Video Shay Subject - Chrome settings" at bounding box center [351, 179] width 214 height 123
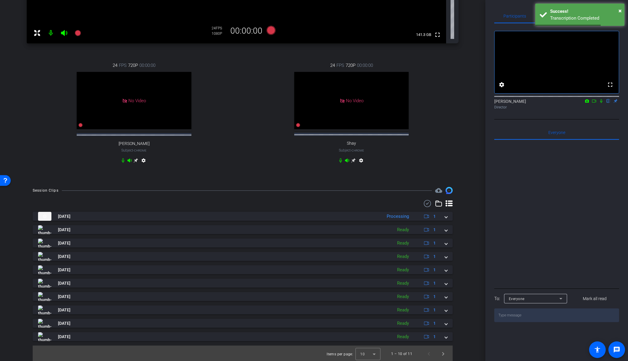
scroll to position [208, 0]
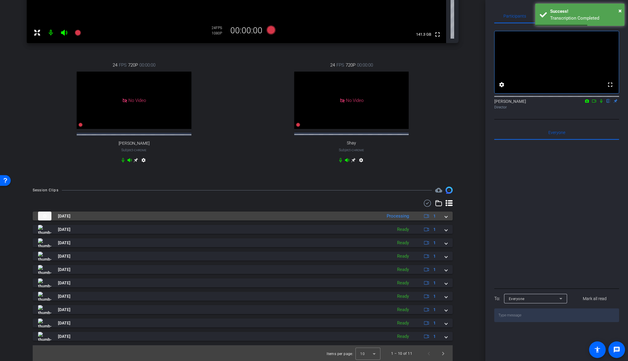
click at [263, 221] on mat-panel-title "[DATE]" at bounding box center [208, 216] width 341 height 9
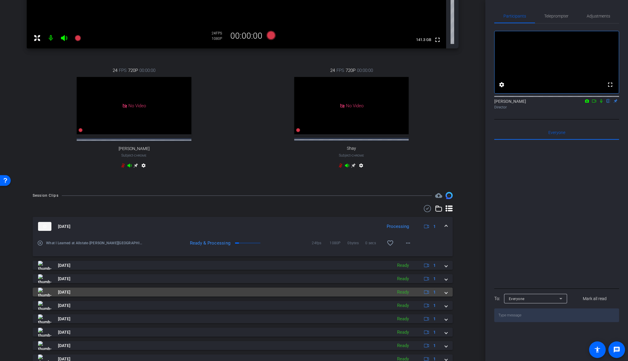
scroll to position [225, 0]
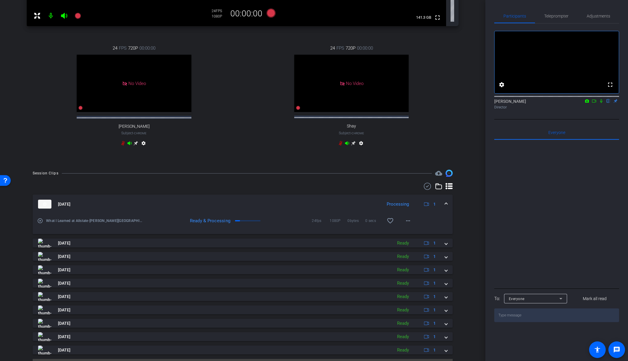
click at [445, 207] on span at bounding box center [446, 204] width 2 height 6
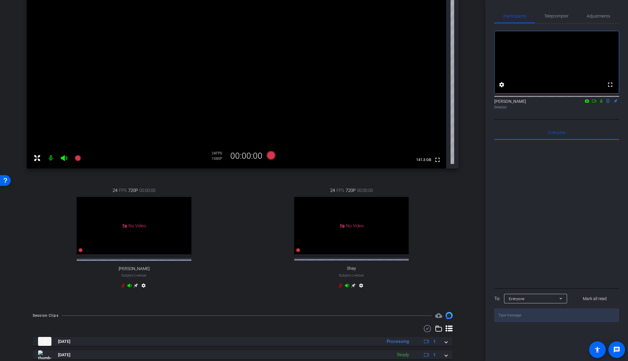
scroll to position [0, 0]
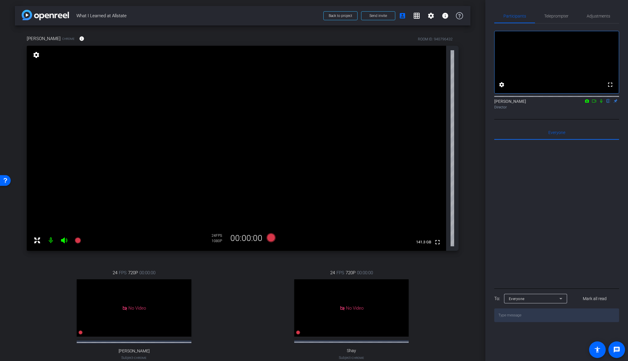
click at [593, 119] on div "fullscreen settings [PERSON_NAME] flip Director" at bounding box center [556, 71] width 125 height 96
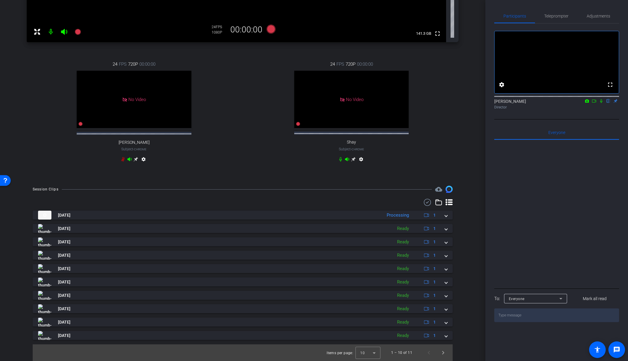
scroll to position [214, 0]
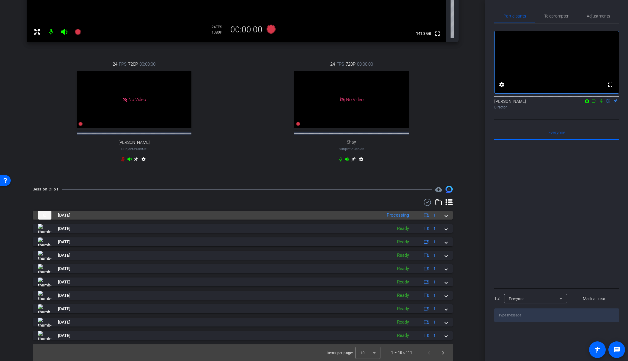
click at [339, 216] on mat-panel-title "[DATE]" at bounding box center [208, 215] width 341 height 9
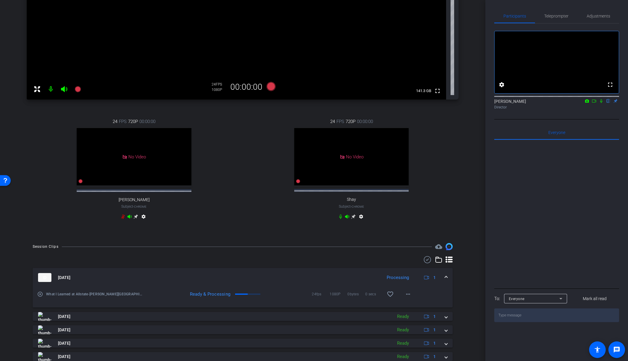
scroll to position [0, 0]
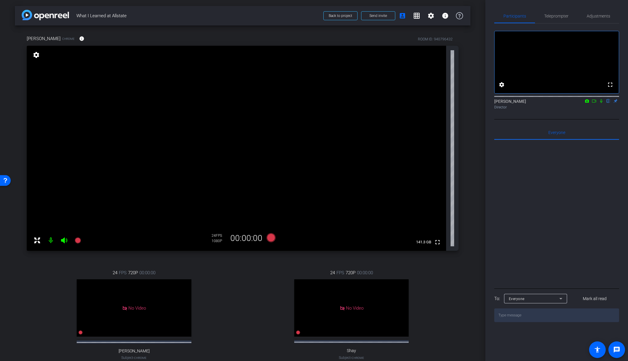
click at [472, 162] on div "arrow_back What I Learned at Allstate Back to project Send invite account_box g…" at bounding box center [242, 180] width 485 height 361
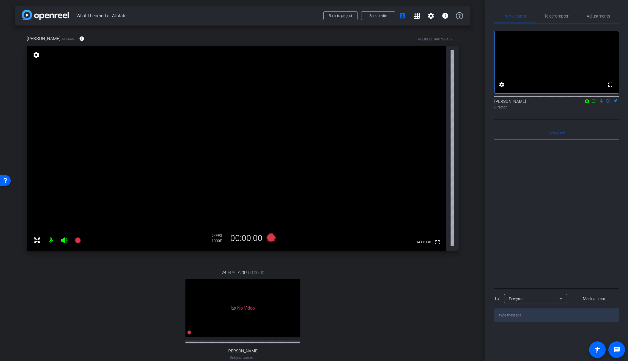
click at [594, 103] on icon at bounding box center [594, 101] width 5 height 4
click at [609, 103] on icon at bounding box center [608, 101] width 5 height 4
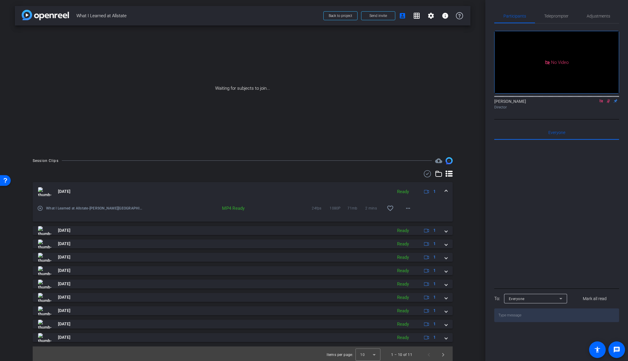
click at [211, 190] on mat-panel-title "[DATE]" at bounding box center [213, 191] width 351 height 9
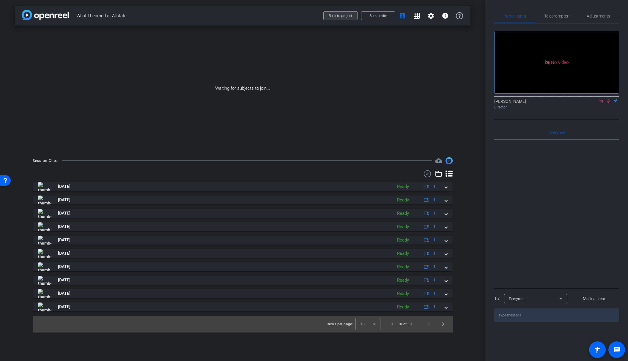
click at [340, 20] on span at bounding box center [341, 16] width 34 height 14
